Goal: Find specific page/section: Find specific page/section

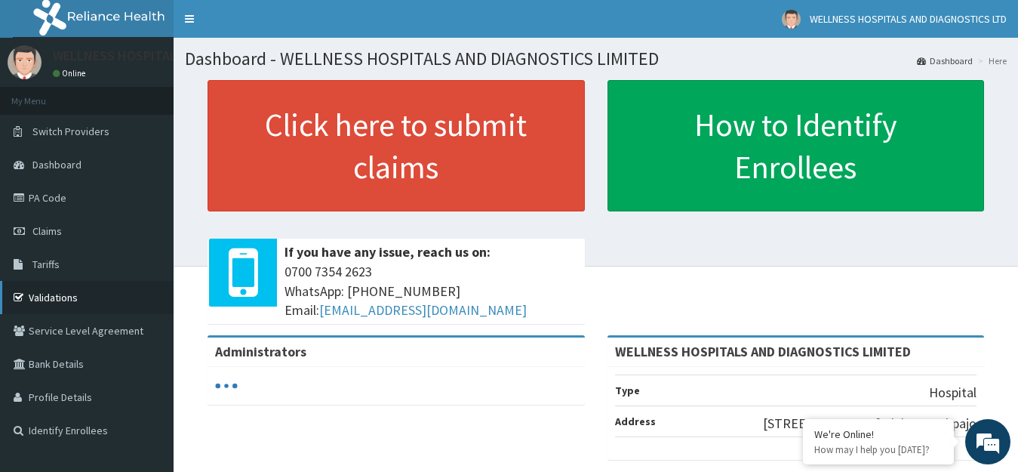
click at [70, 295] on link "Validations" at bounding box center [87, 297] width 174 height 33
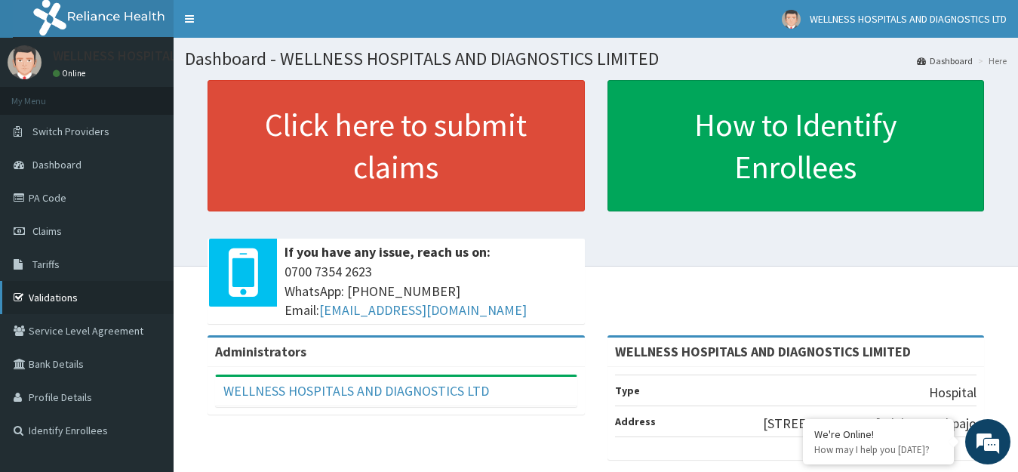
click at [66, 293] on link "Validations" at bounding box center [87, 297] width 174 height 33
